Goal: Transaction & Acquisition: Obtain resource

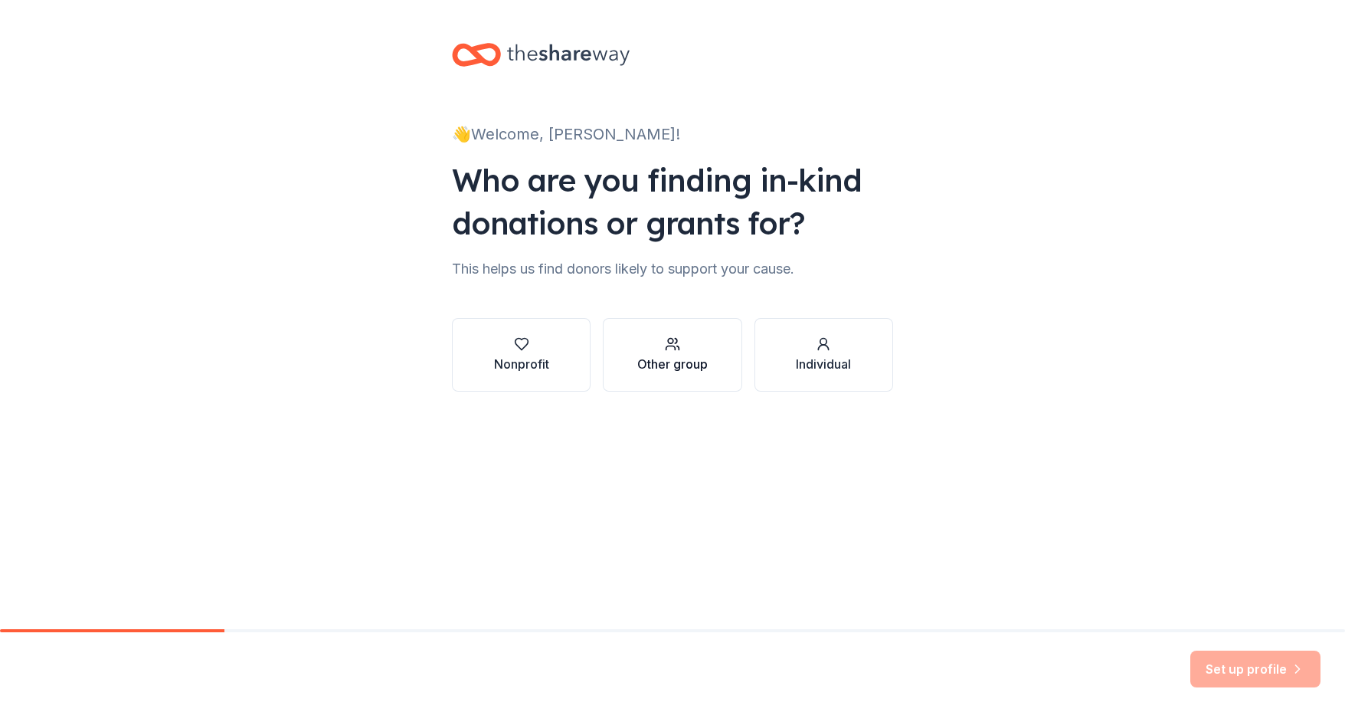
click at [630, 368] on button "Other group" at bounding box center [672, 355] width 139 height 74
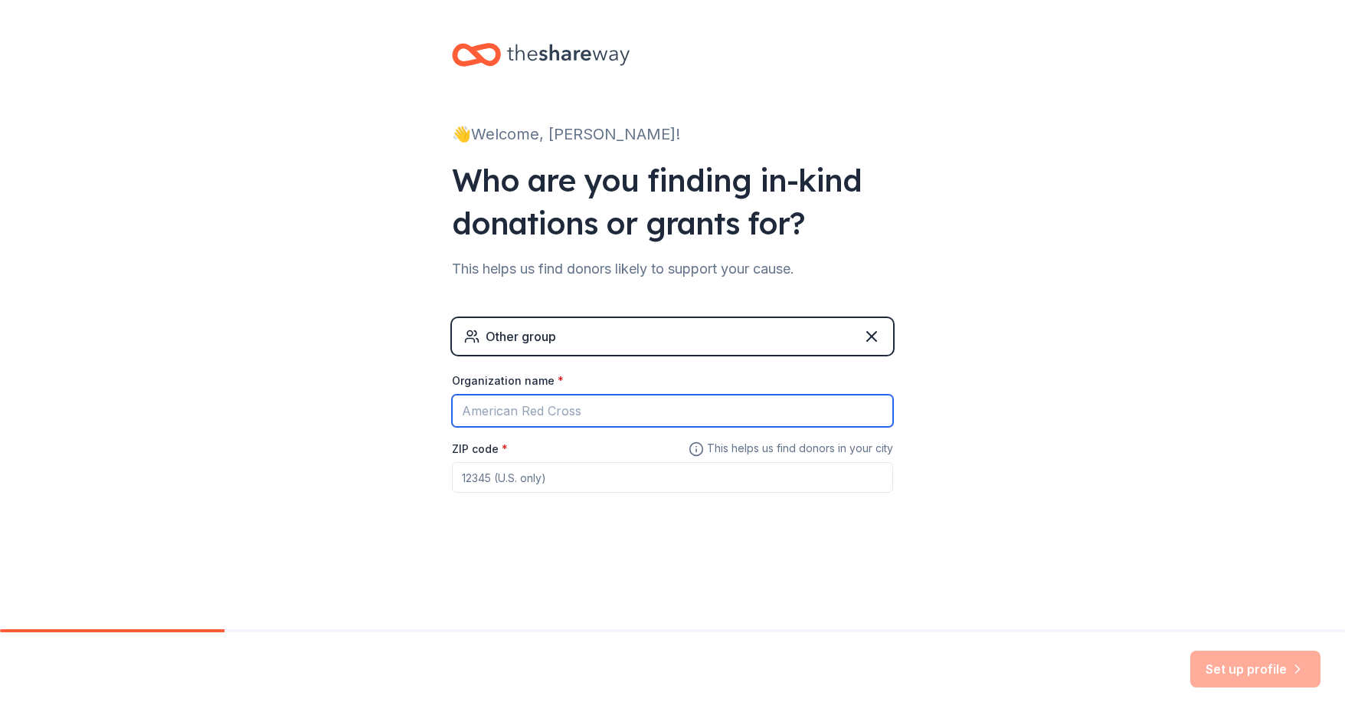
click at [594, 414] on input "Organization name *" at bounding box center [672, 410] width 441 height 32
type input "[GEOGRAPHIC_DATA]"
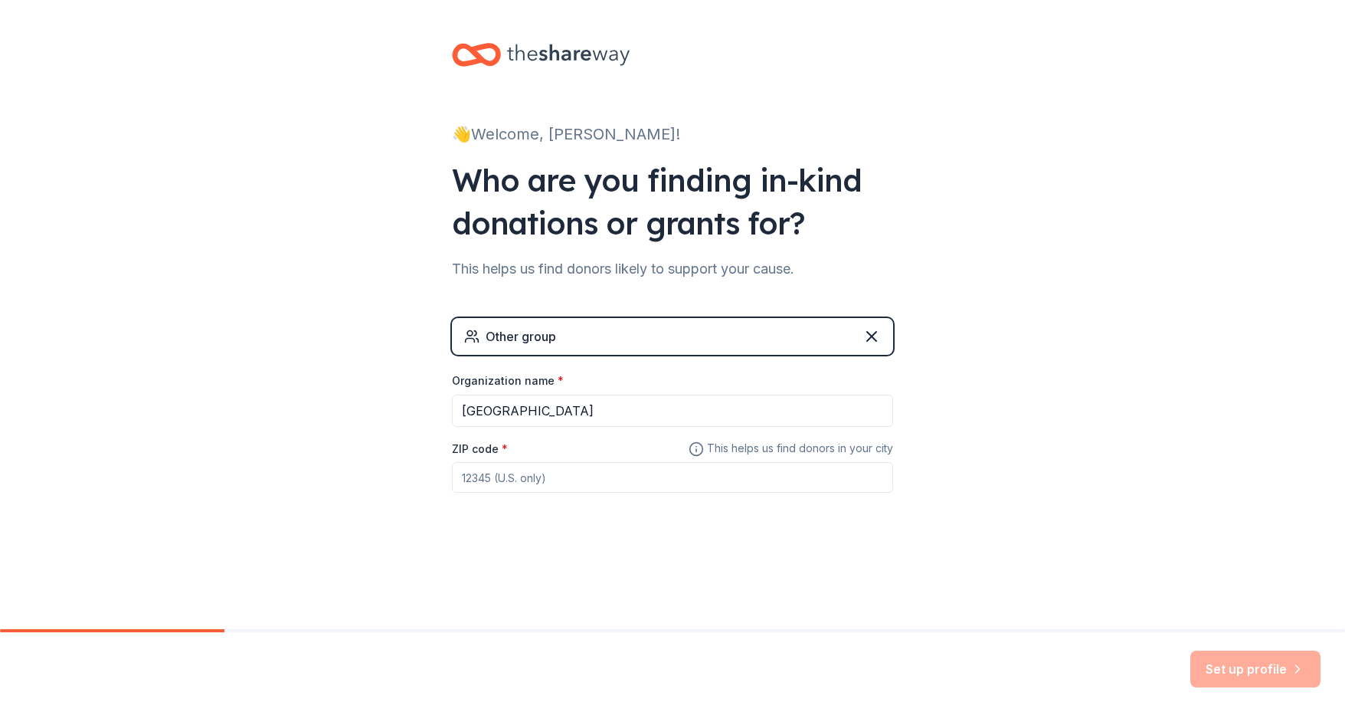
click at [540, 483] on input "ZIP code *" at bounding box center [672, 477] width 441 height 31
type input "92019"
click at [668, 585] on div "👋 Welcome, [PERSON_NAME]! Who are you finding in-kind donations or grants for? …" at bounding box center [672, 298] width 490 height 597
click at [1200, 672] on button "Set up profile" at bounding box center [1255, 668] width 130 height 37
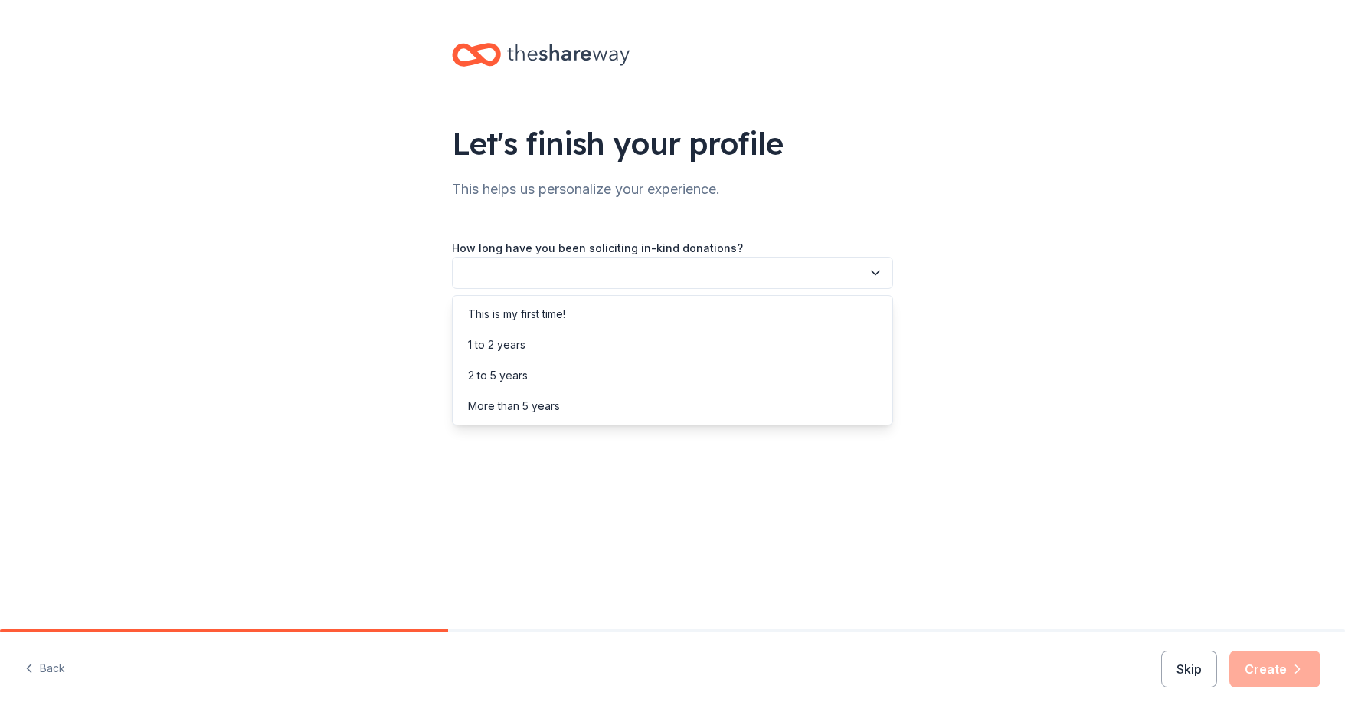
click at [852, 277] on button "button" at bounding box center [672, 273] width 441 height 32
click at [823, 301] on div "This is my first time!" at bounding box center [673, 314] width 434 height 31
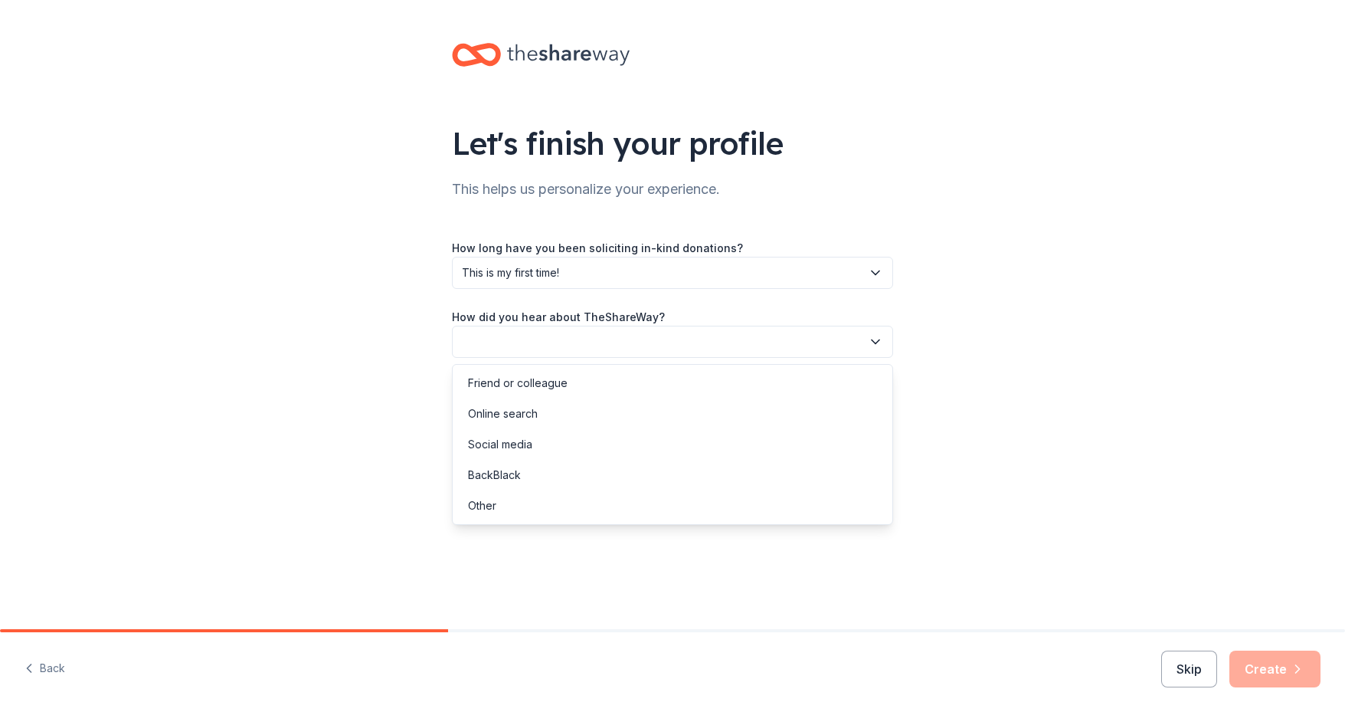
click at [810, 341] on button "button" at bounding box center [672, 342] width 441 height 32
click at [778, 422] on div "Online search" at bounding box center [673, 413] width 434 height 31
click at [1279, 666] on button "Create" at bounding box center [1274, 668] width 91 height 37
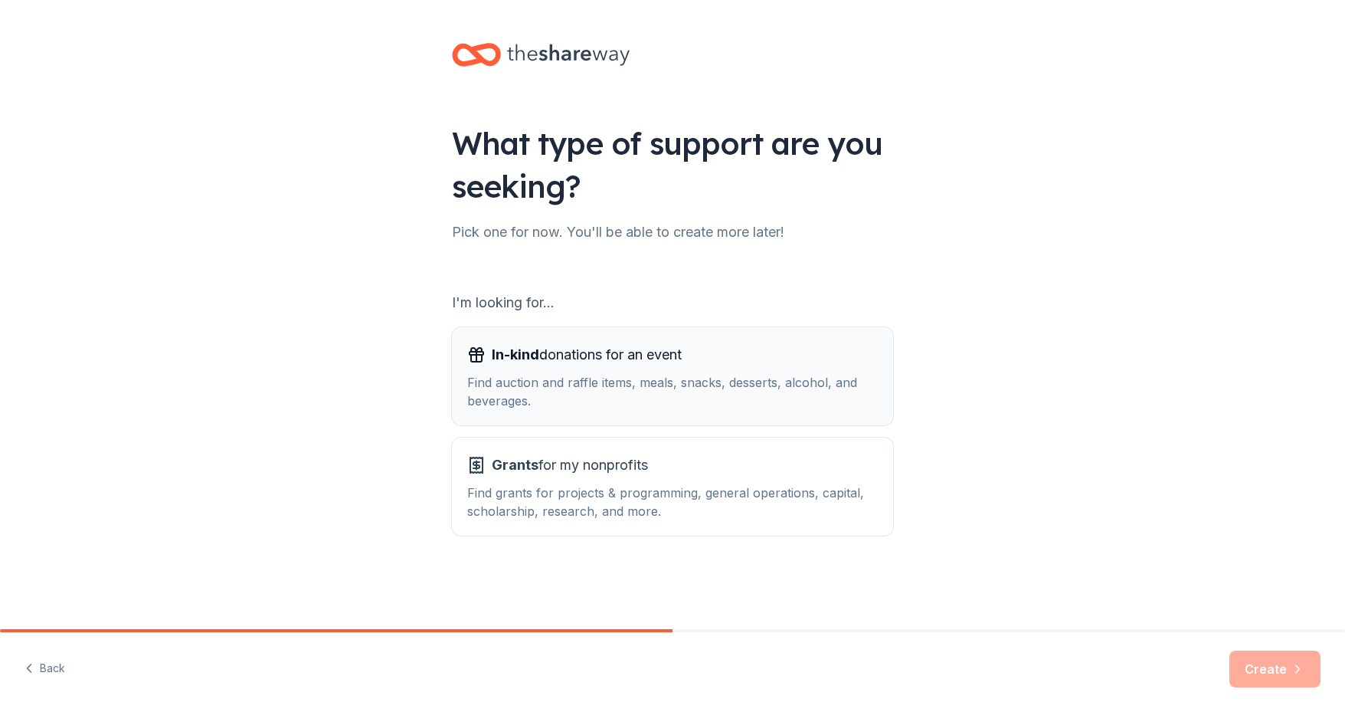
click at [770, 379] on div "Find auction and raffle items, meals, snacks, desserts, alcohol, and beverages." at bounding box center [672, 391] width 411 height 37
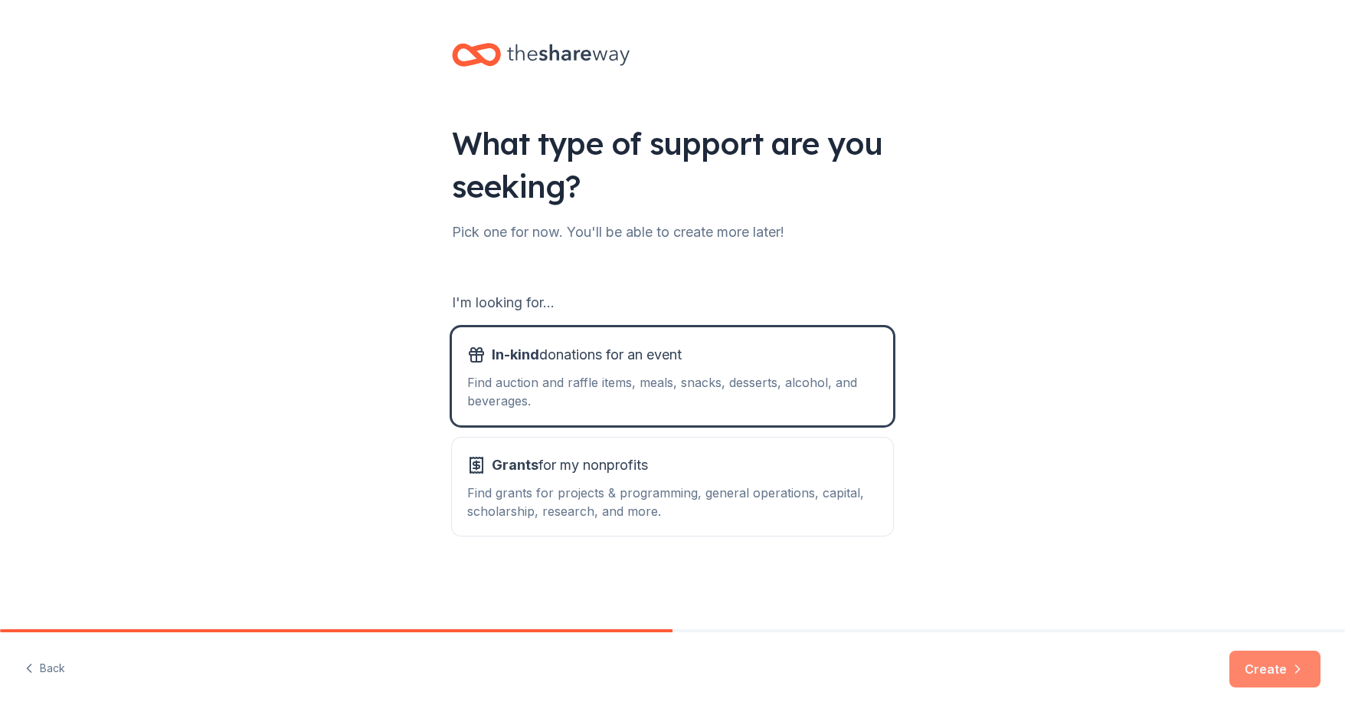
click at [1268, 674] on button "Create" at bounding box center [1274, 668] width 91 height 37
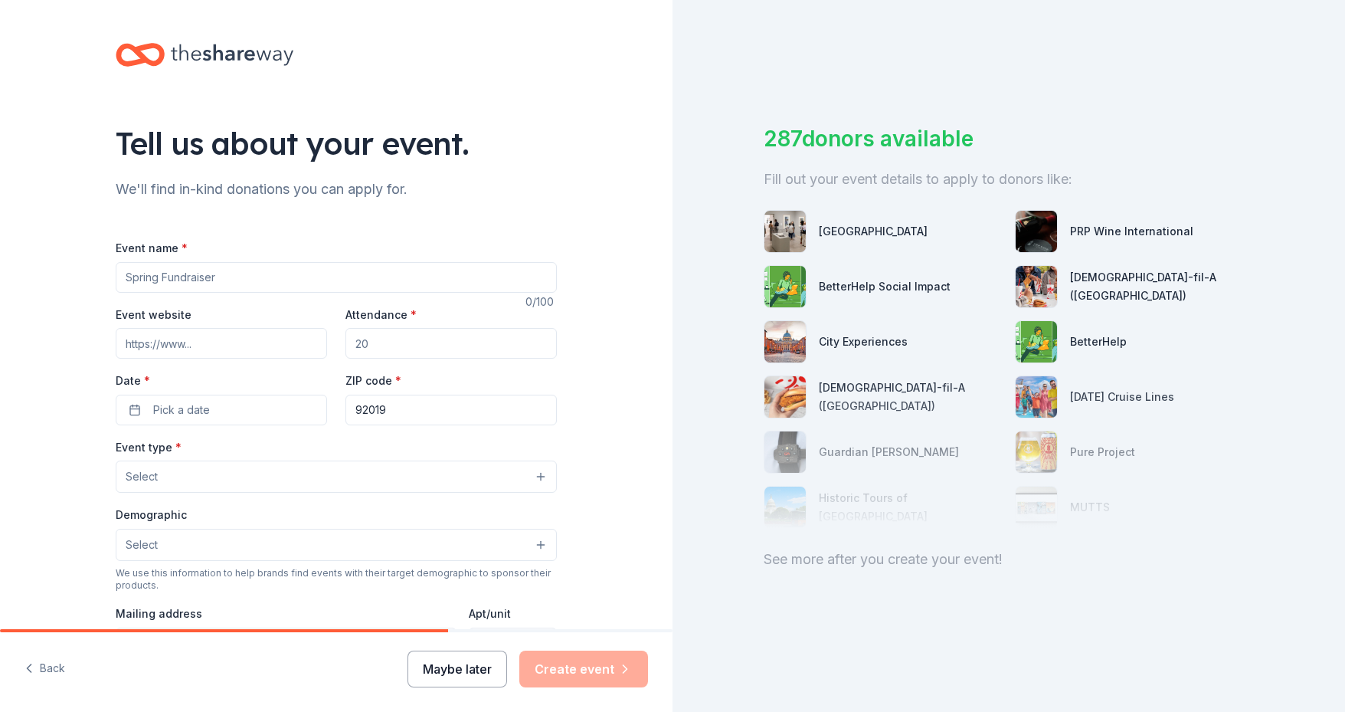
click at [496, 656] on button "Maybe later" at bounding box center [457, 668] width 100 height 37
click at [470, 669] on button "Maybe later" at bounding box center [457, 668] width 100 height 37
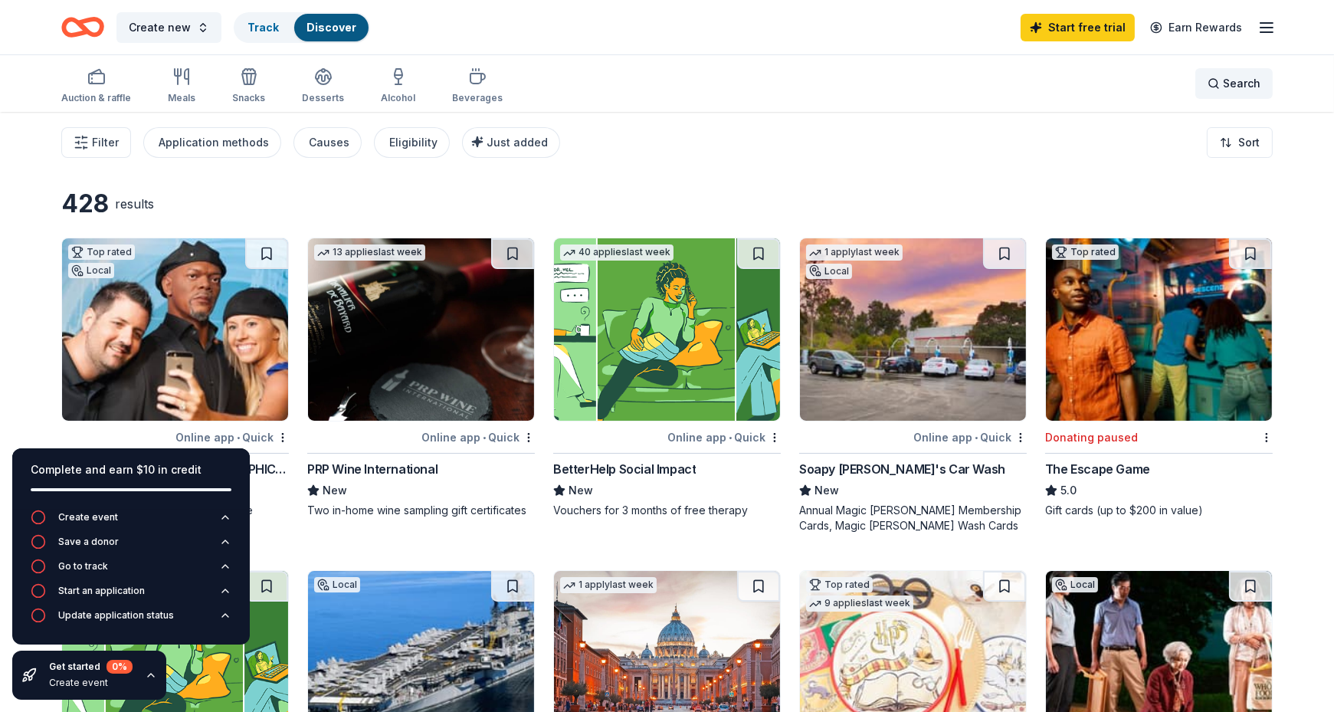
click at [1259, 83] on span "Search" at bounding box center [1241, 83] width 38 height 18
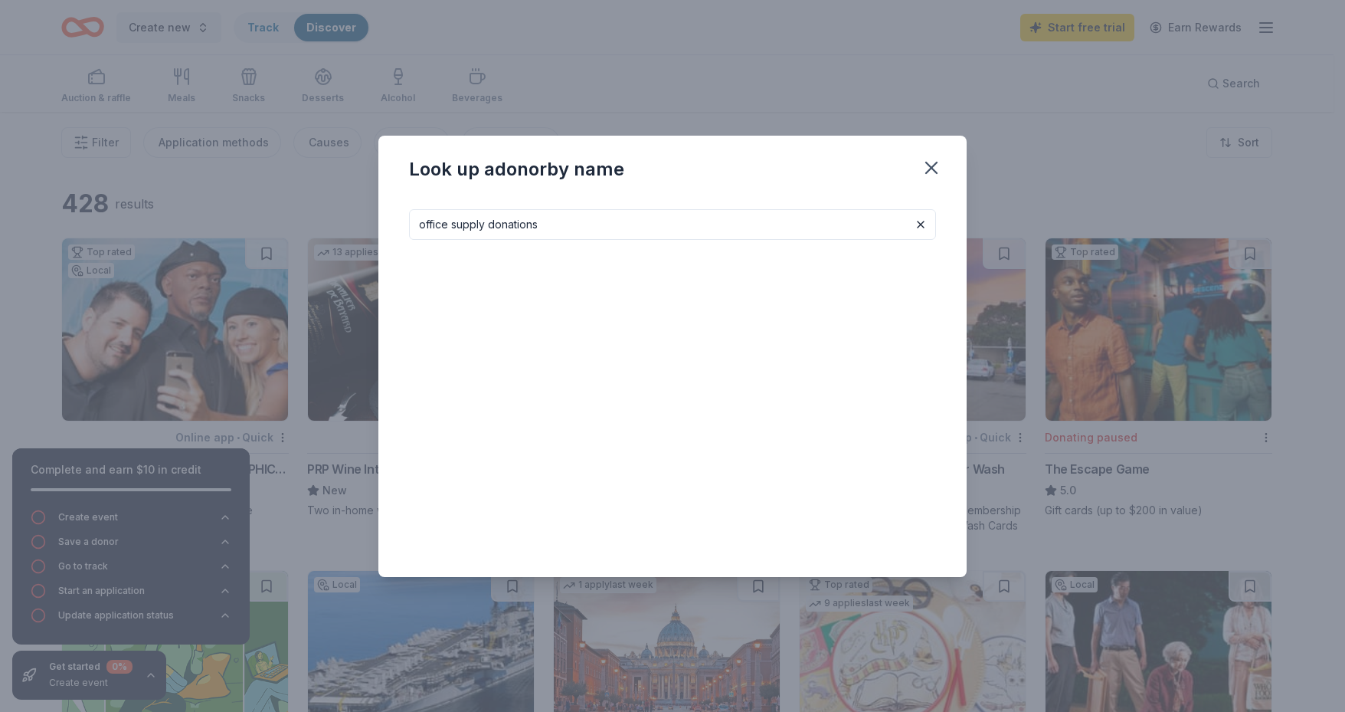
type input "office supply donations"
click at [856, 231] on input "office supply donations" at bounding box center [672, 224] width 527 height 31
click at [918, 221] on button at bounding box center [921, 224] width 18 height 18
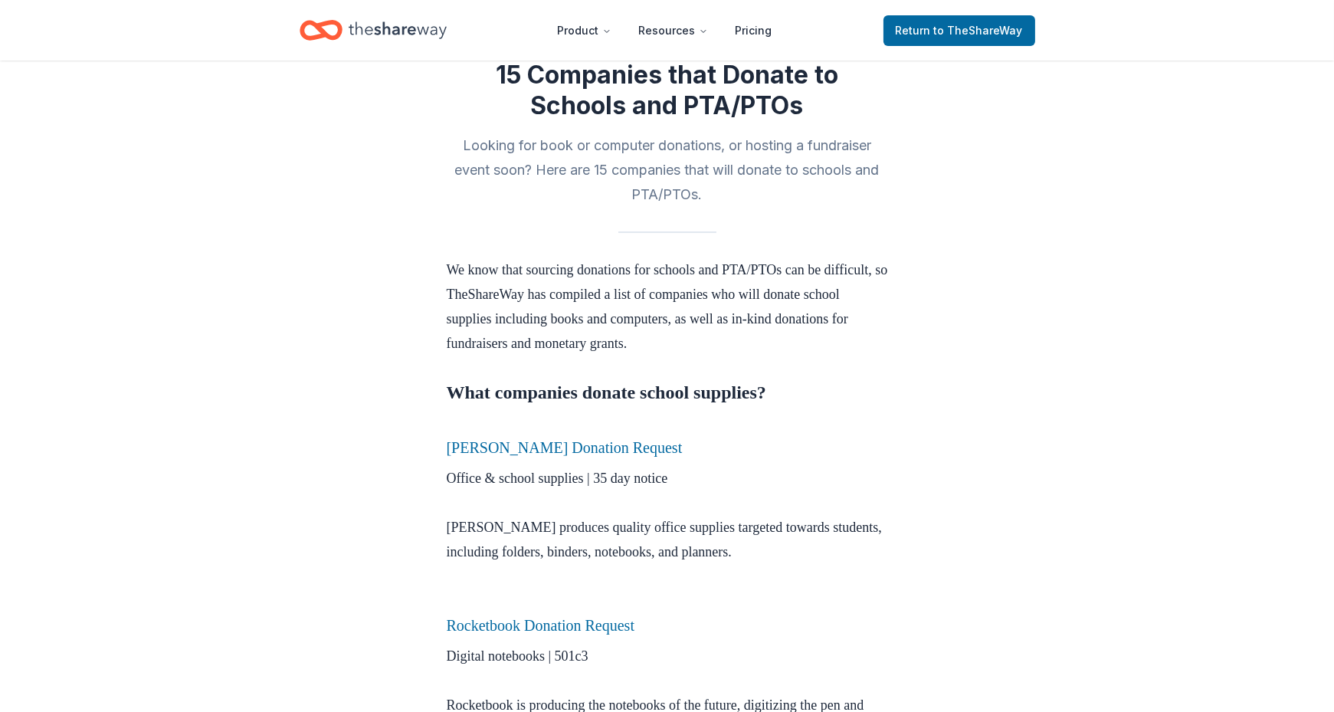
scroll to position [623, 0]
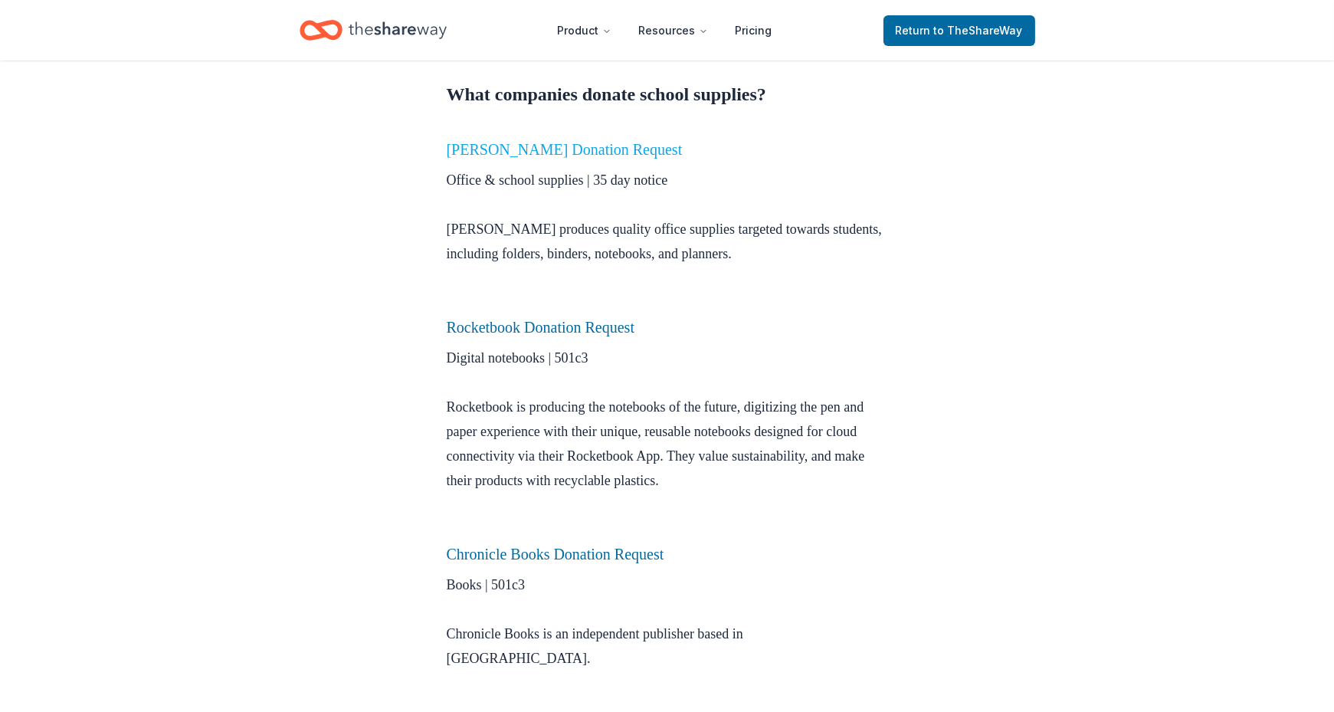
click at [490, 148] on link "Mead Donation Request" at bounding box center [565, 149] width 236 height 17
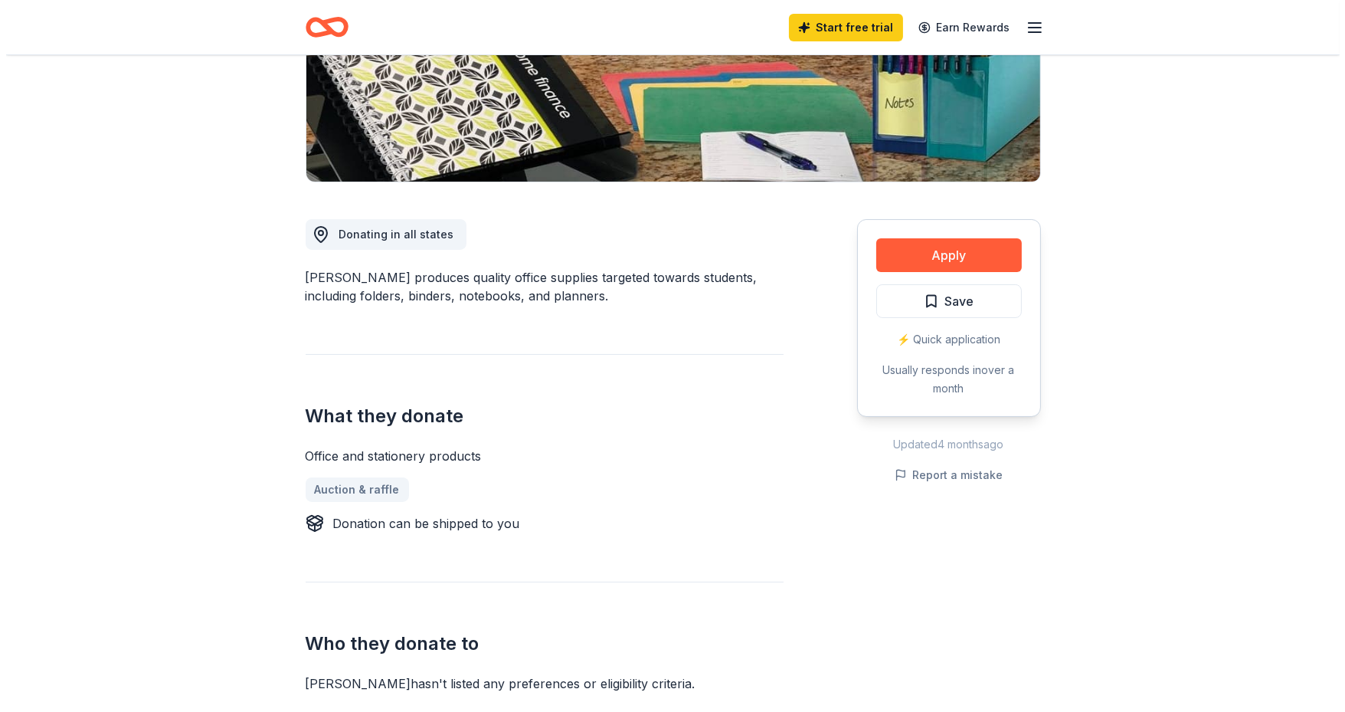
scroll to position [286, 0]
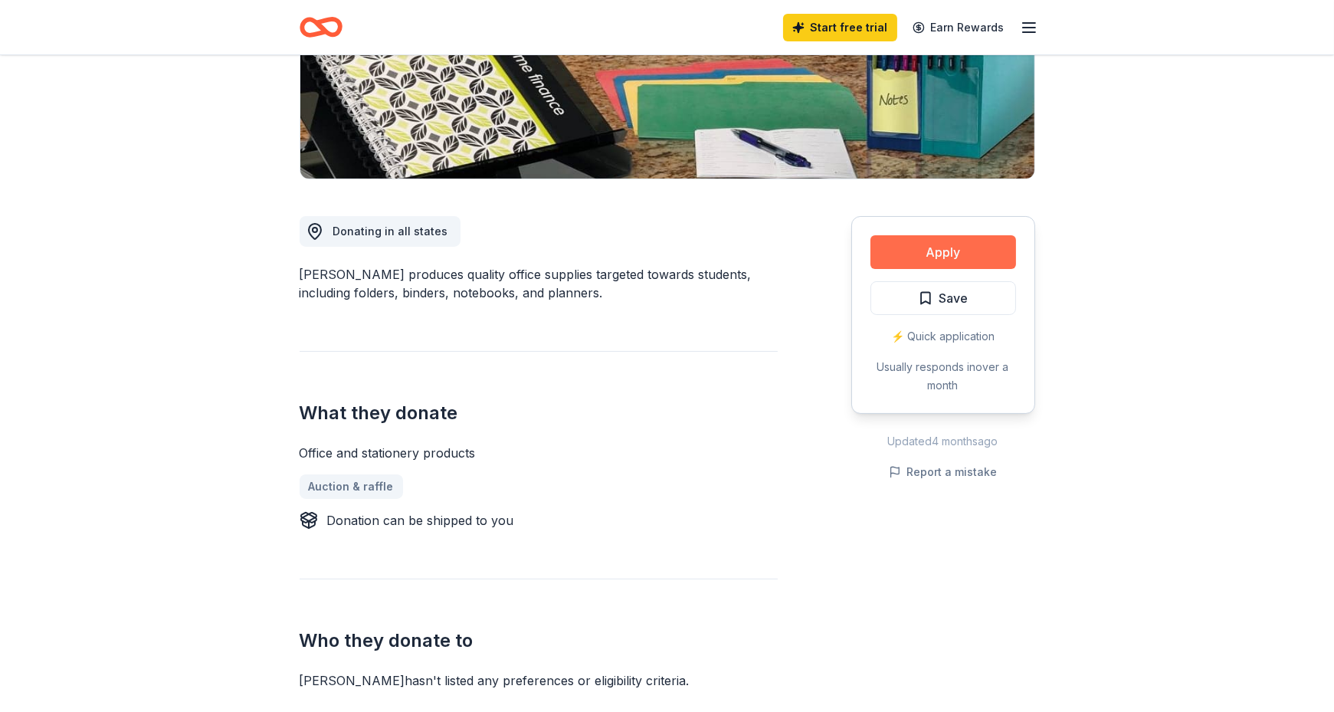
click at [965, 242] on button "Apply" at bounding box center [943, 252] width 146 height 34
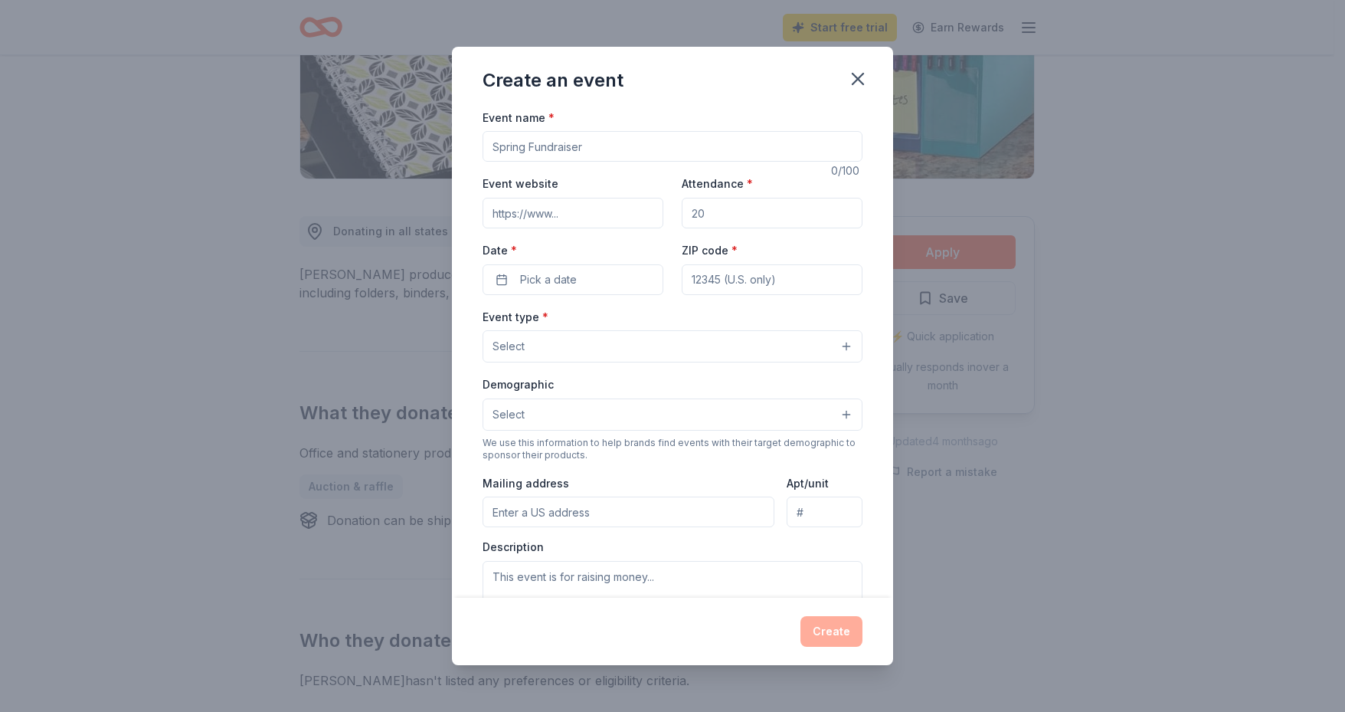
click at [593, 156] on input "Event name *" at bounding box center [673, 146] width 380 height 31
type input "Paper & Notebook Supply Raiser"
click at [697, 211] on input "Attendance *" at bounding box center [772, 213] width 181 height 31
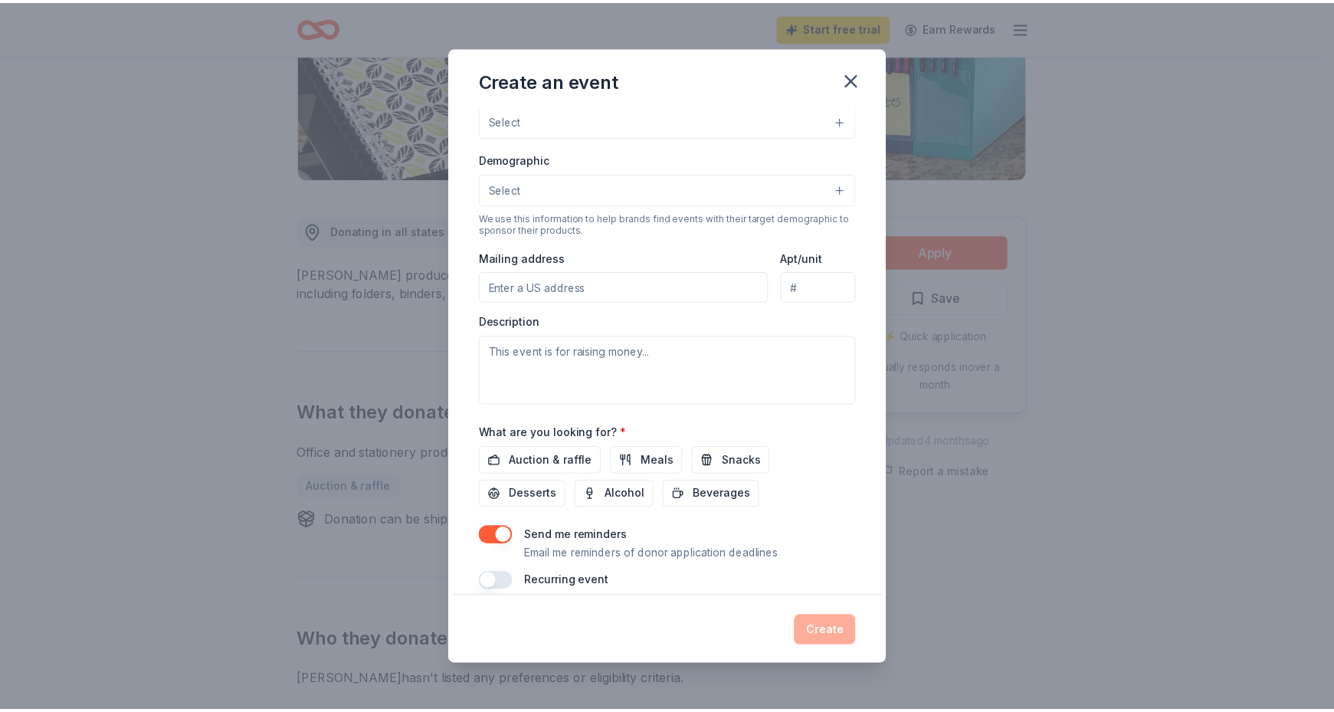
scroll to position [239, 0]
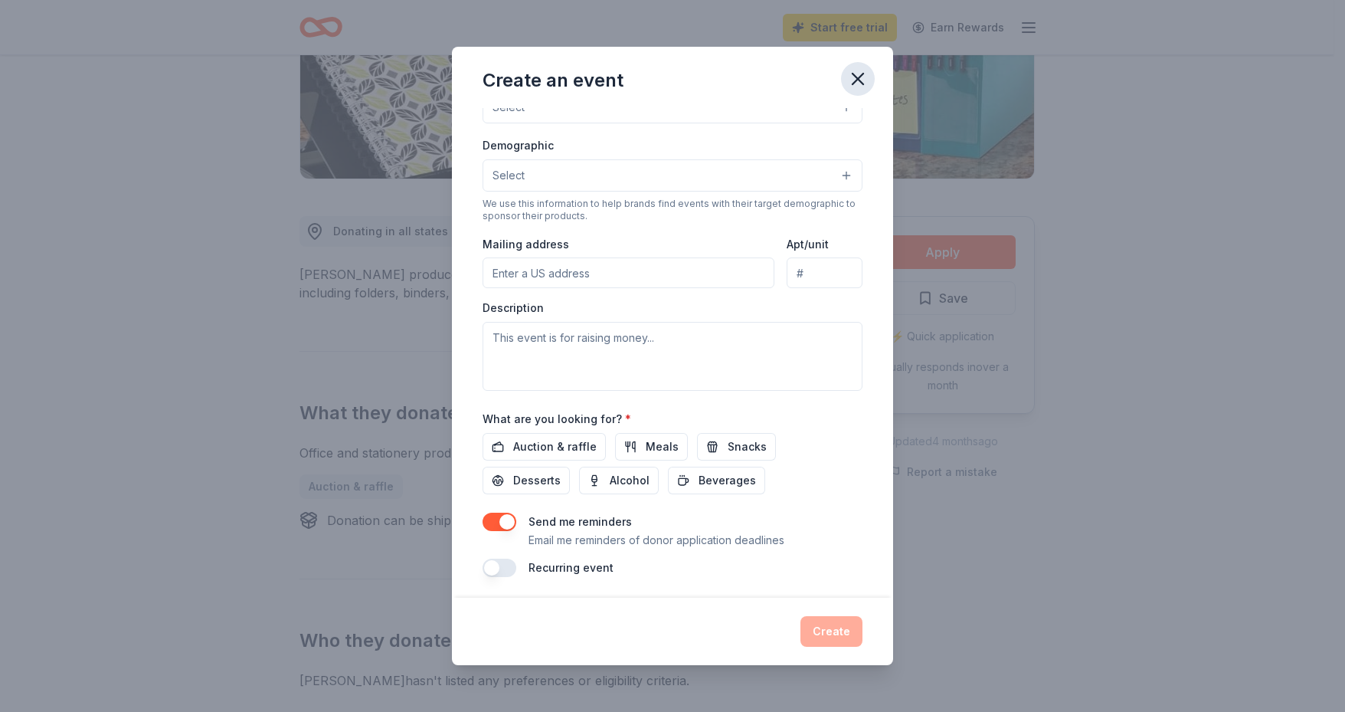
click at [851, 73] on icon "button" at bounding box center [857, 78] width 21 height 21
